Goal: Navigation & Orientation: Understand site structure

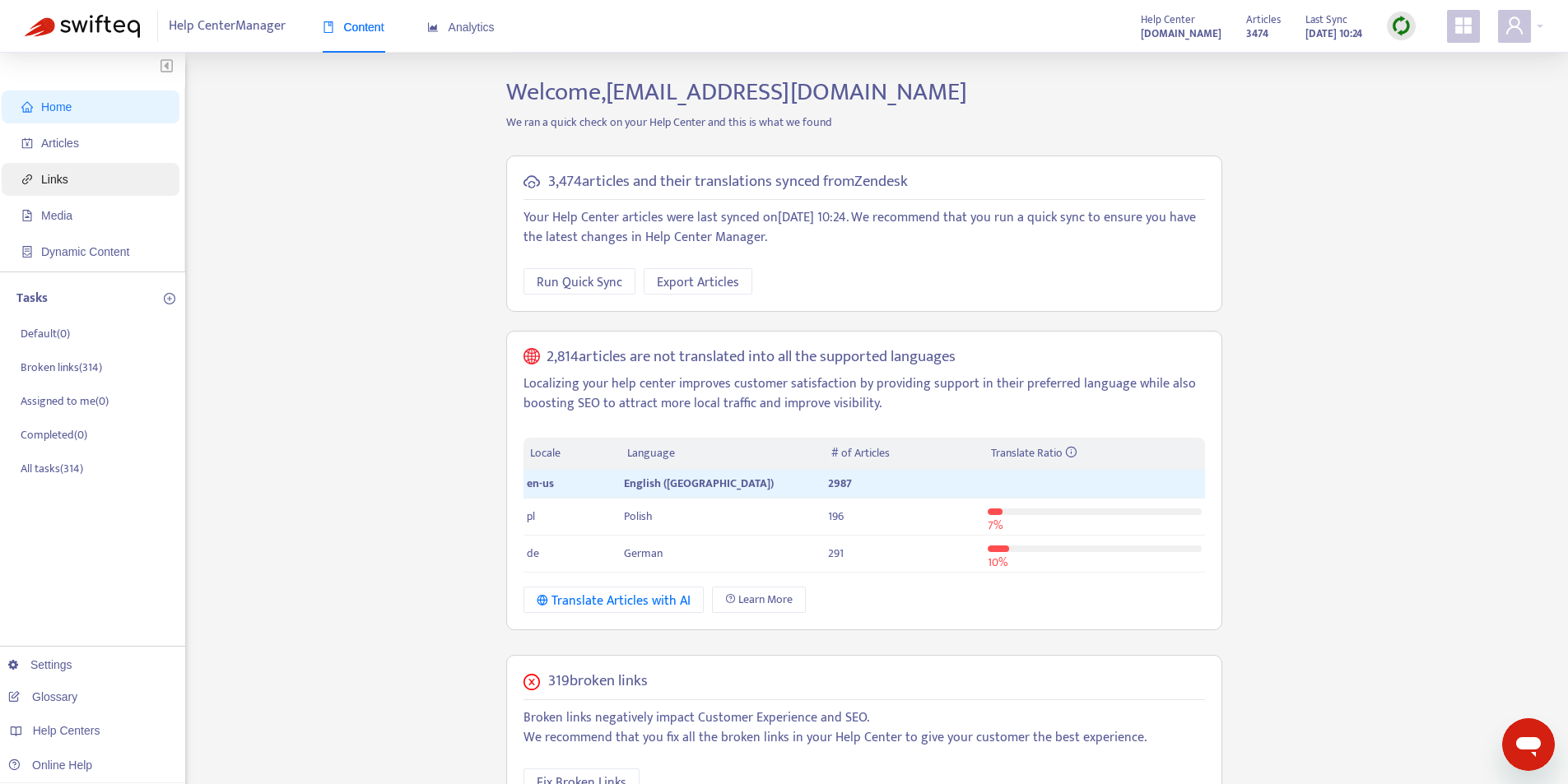
click at [91, 186] on span "Links" at bounding box center [94, 179] width 145 height 33
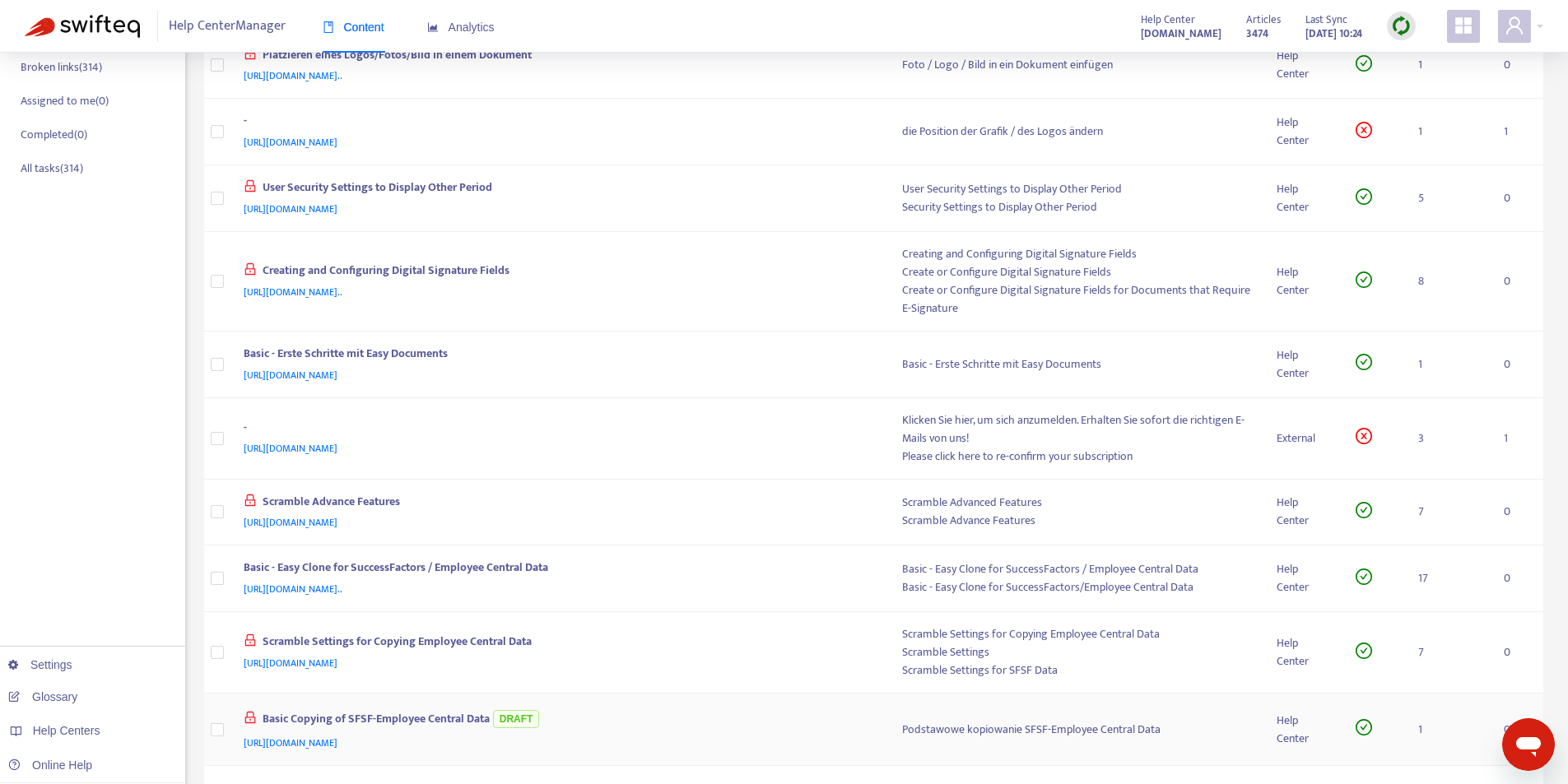
scroll to position [574, 0]
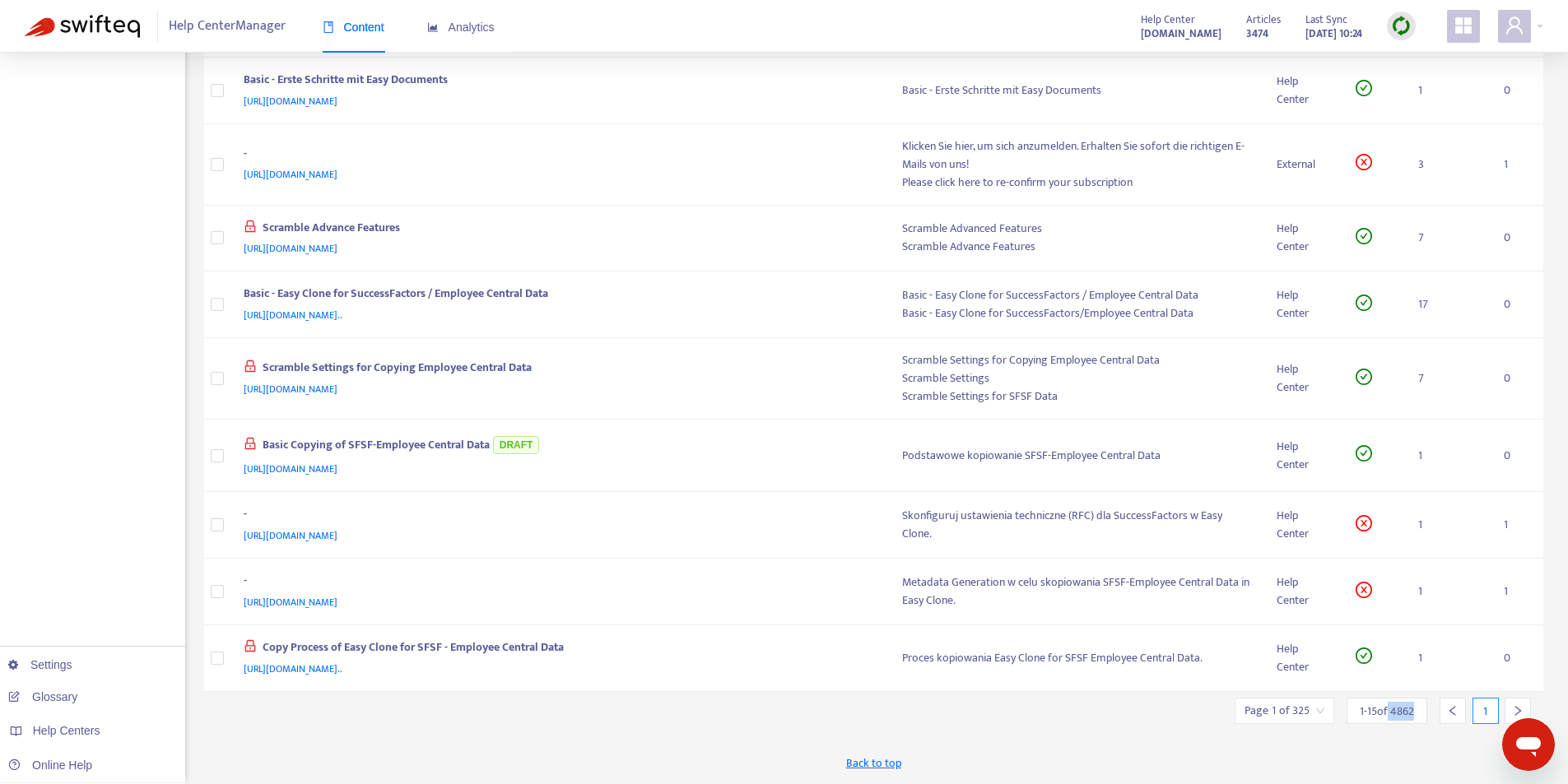
drag, startPoint x: 1386, startPoint y: 714, endPoint x: 1417, endPoint y: 712, distance: 31.1
click at [1417, 712] on div "1 - 15 of 4862" at bounding box center [1386, 711] width 80 height 26
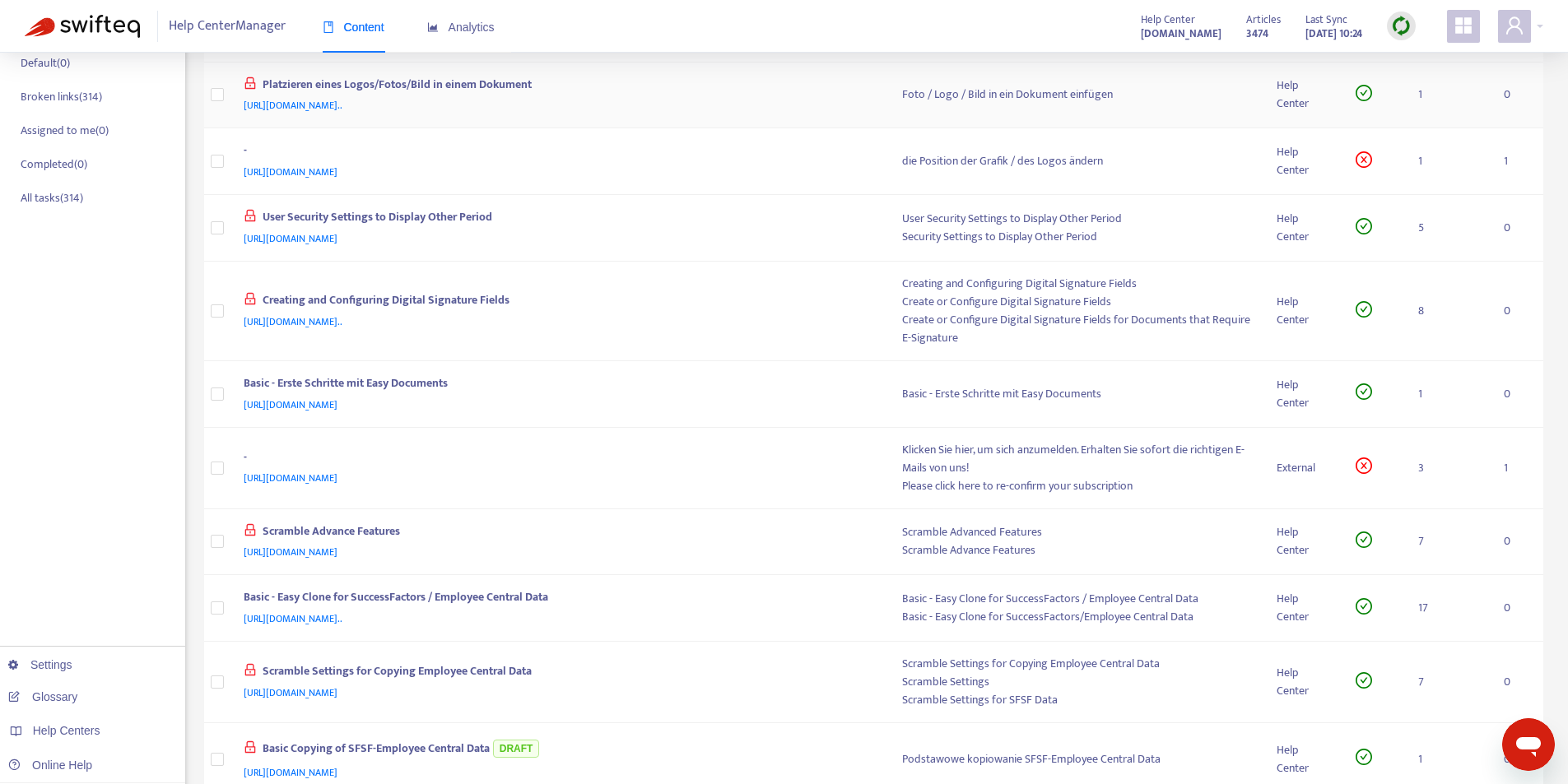
scroll to position [0, 0]
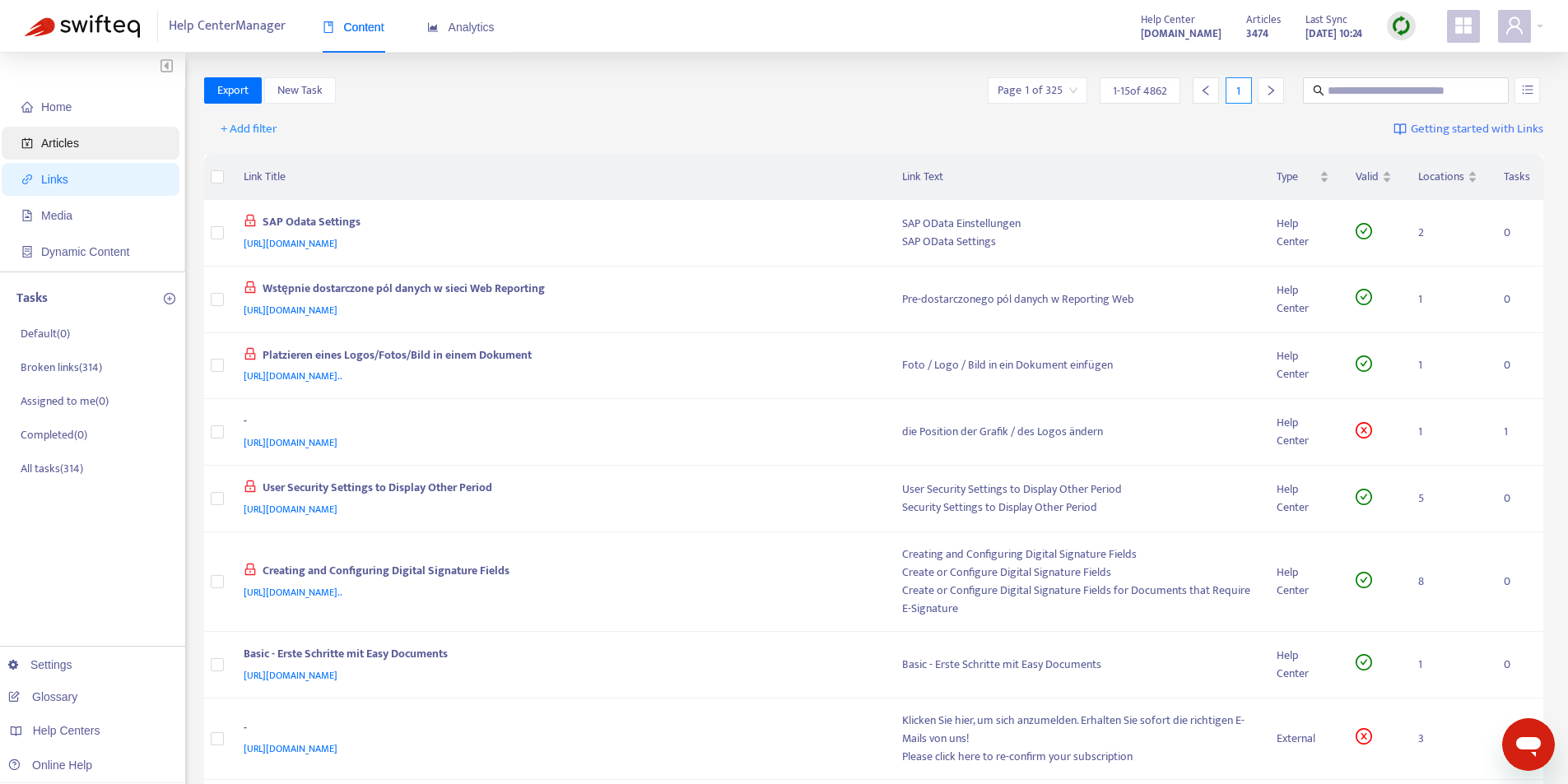
click at [86, 140] on span "Articles" at bounding box center [94, 143] width 145 height 33
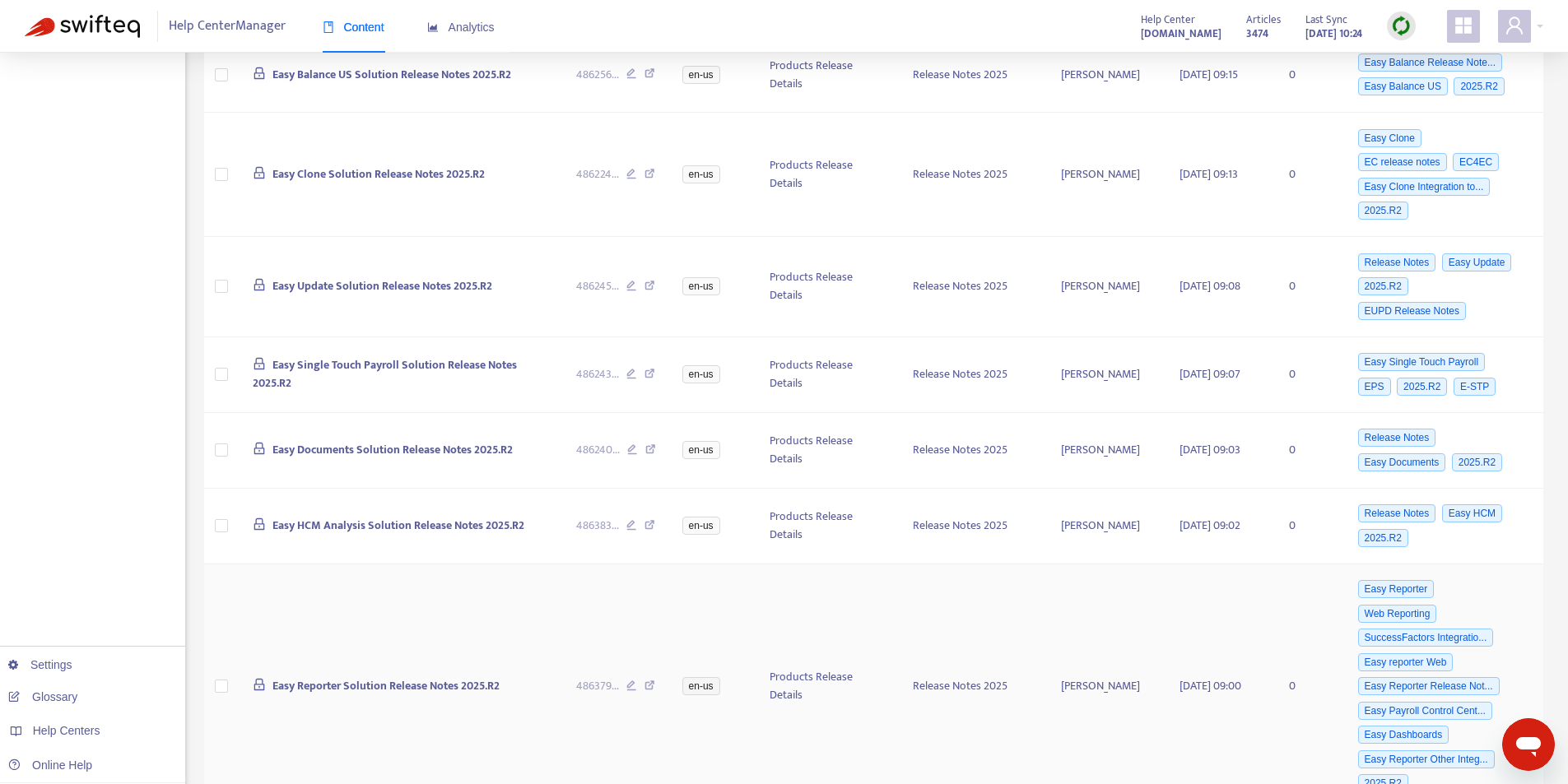
scroll to position [1009, 0]
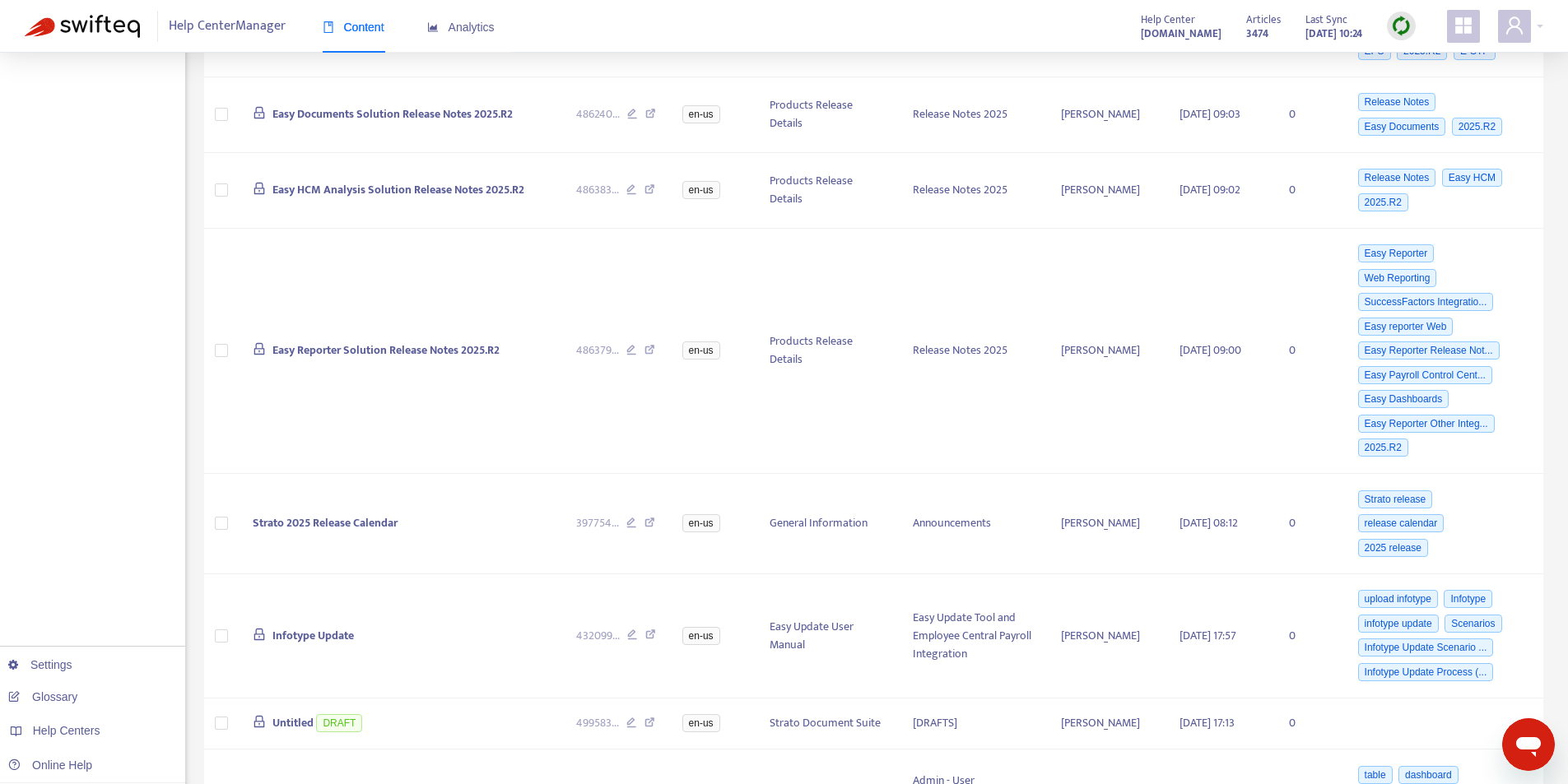
drag, startPoint x: 1388, startPoint y: 715, endPoint x: 1417, endPoint y: 717, distance: 29.1
